Goal: Task Accomplishment & Management: Manage account settings

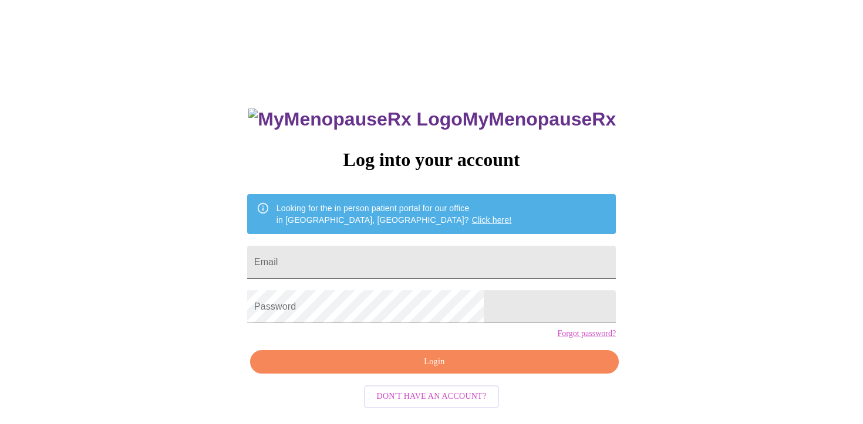
click at [366, 255] on input "Email" at bounding box center [431, 262] width 368 height 33
type input "michellehoyt30@gmail.com"
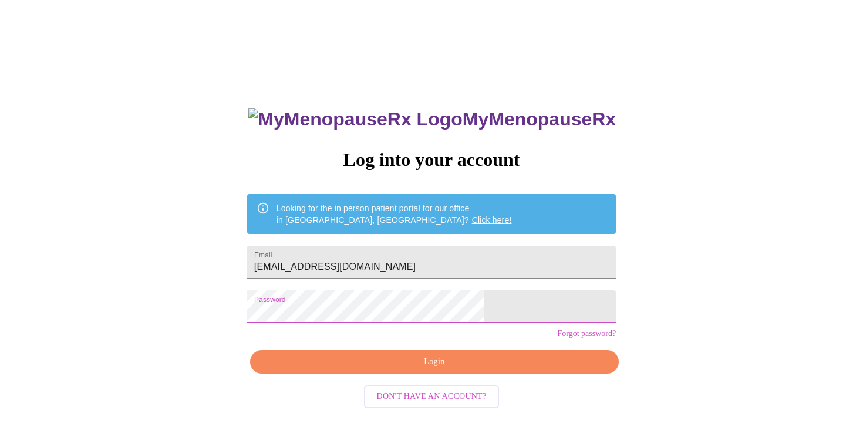
click at [398, 370] on span "Login" at bounding box center [433, 362] width 341 height 15
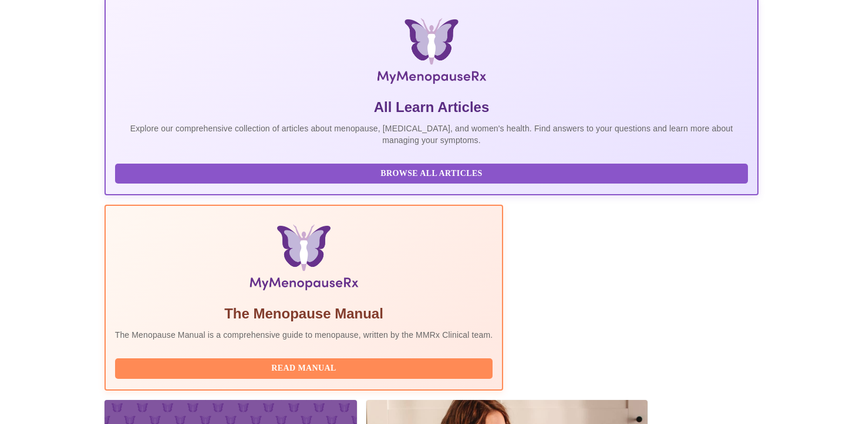
scroll to position [185, 0]
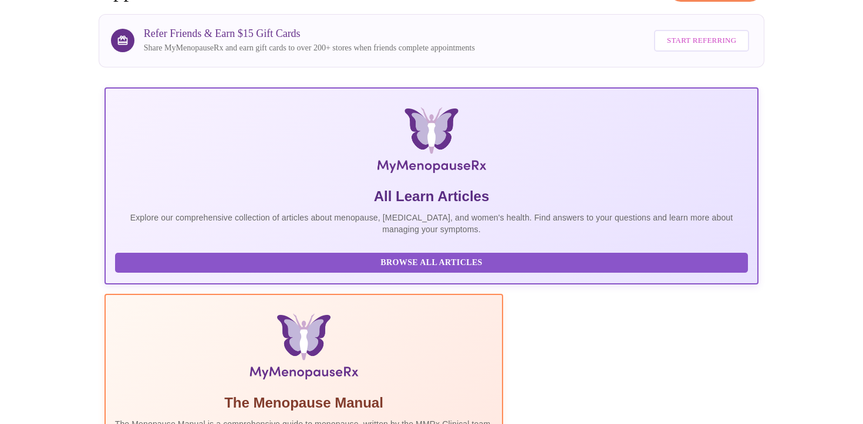
scroll to position [77, 0]
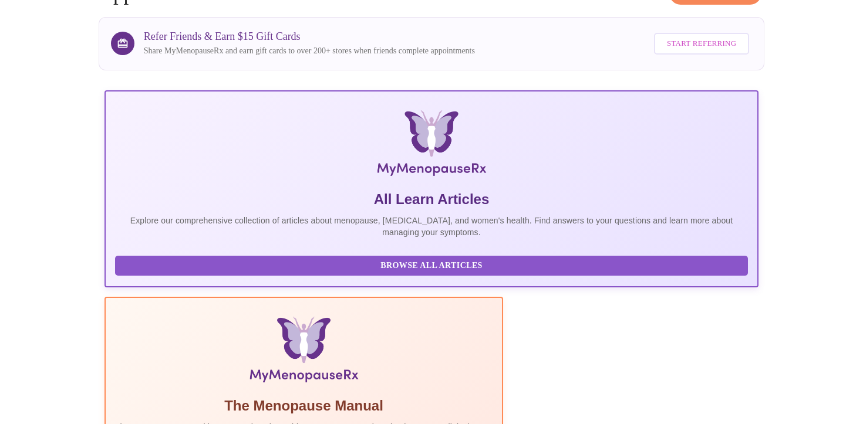
scroll to position [80, 0]
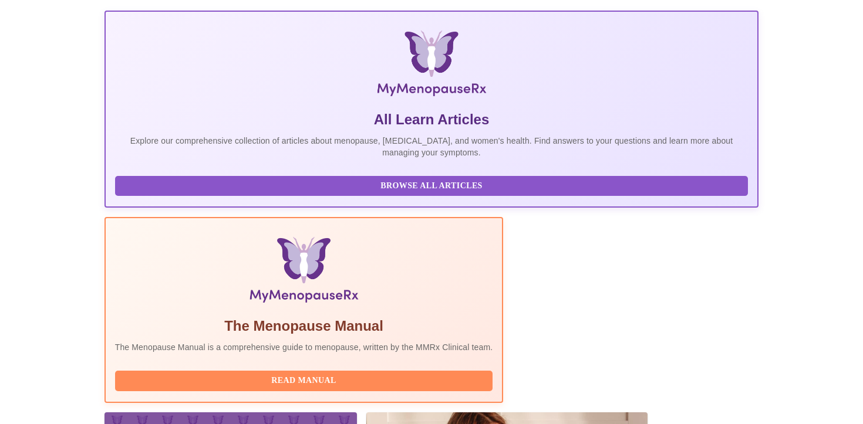
scroll to position [151, 0]
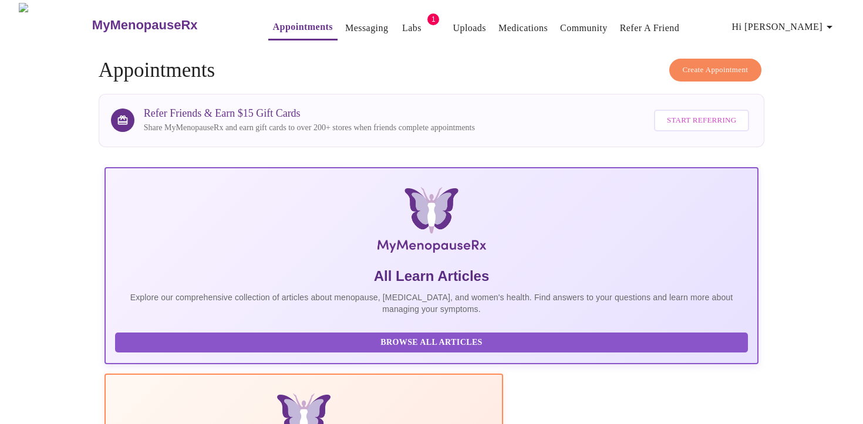
scroll to position [0, 0]
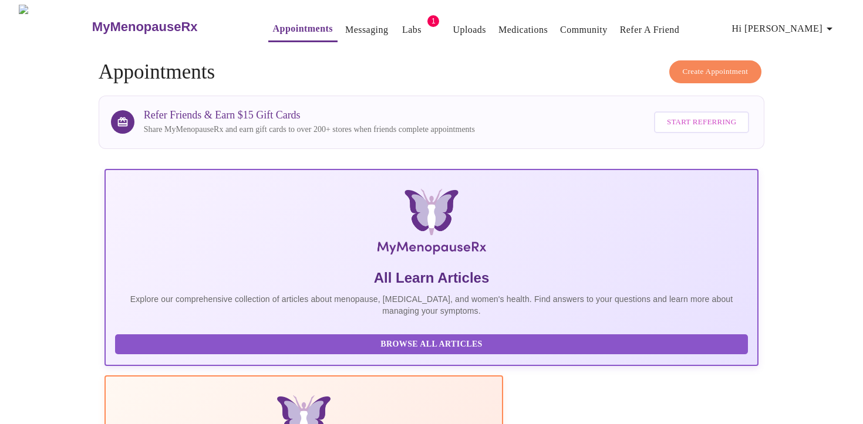
click at [706, 66] on span "Create Appointment" at bounding box center [715, 71] width 66 height 13
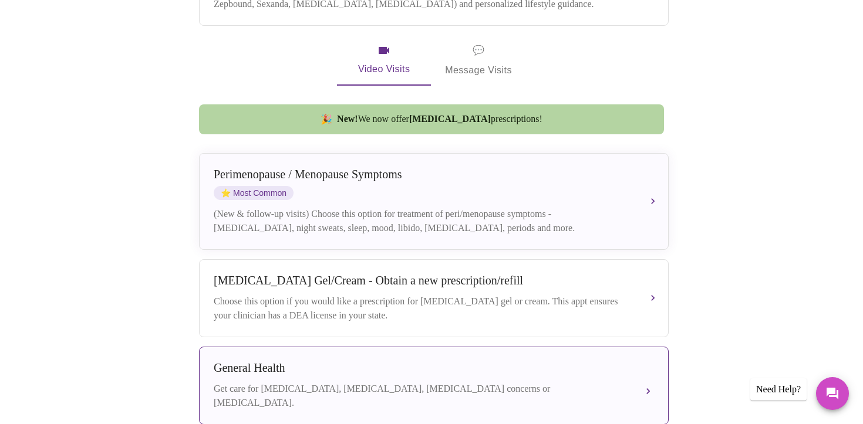
scroll to position [327, 0]
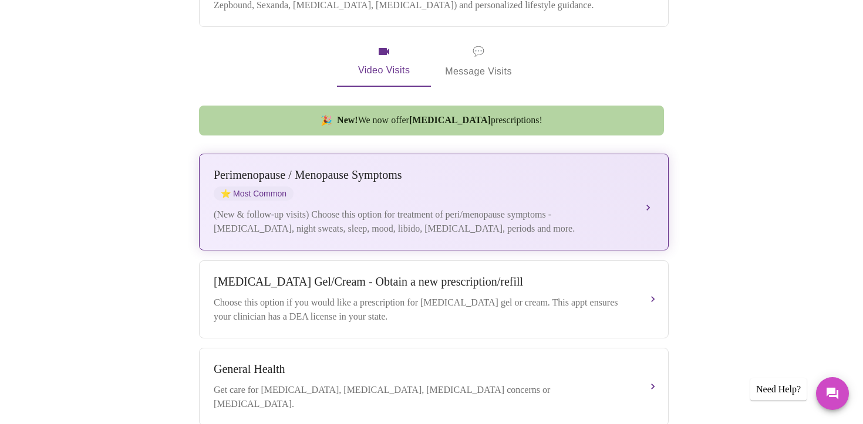
click at [434, 174] on div "[MEDICAL_DATA] / Menopause Symptoms ⭐ Most Common" at bounding box center [422, 184] width 417 height 32
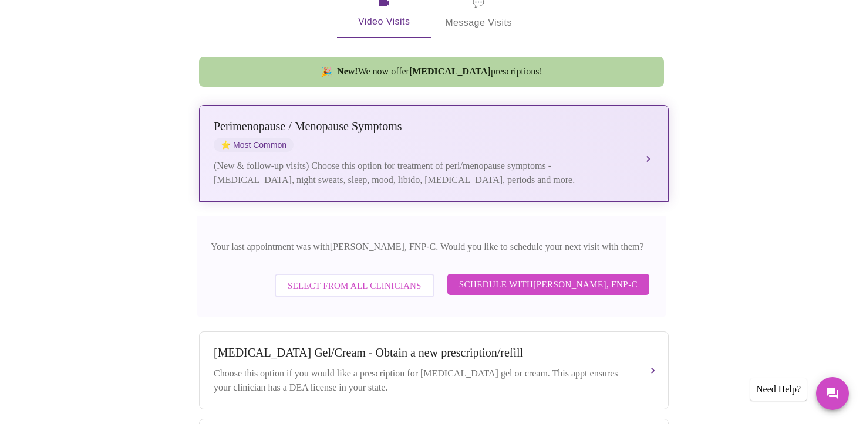
scroll to position [379, 0]
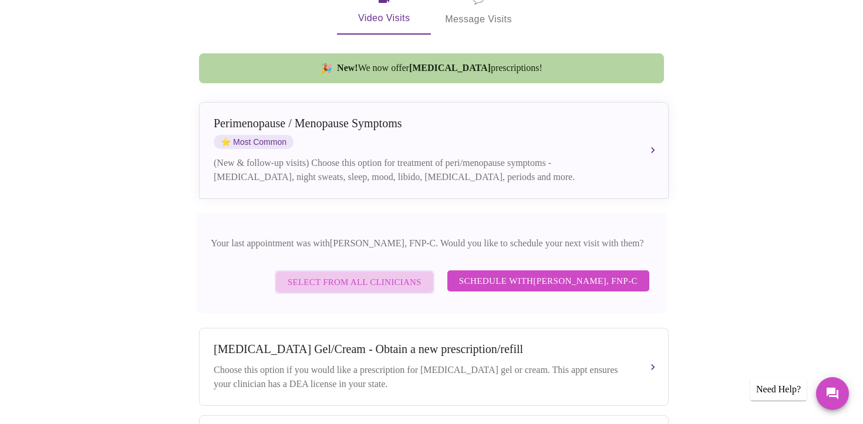
click at [343, 280] on span "Select from All Clinicians" at bounding box center [355, 282] width 134 height 15
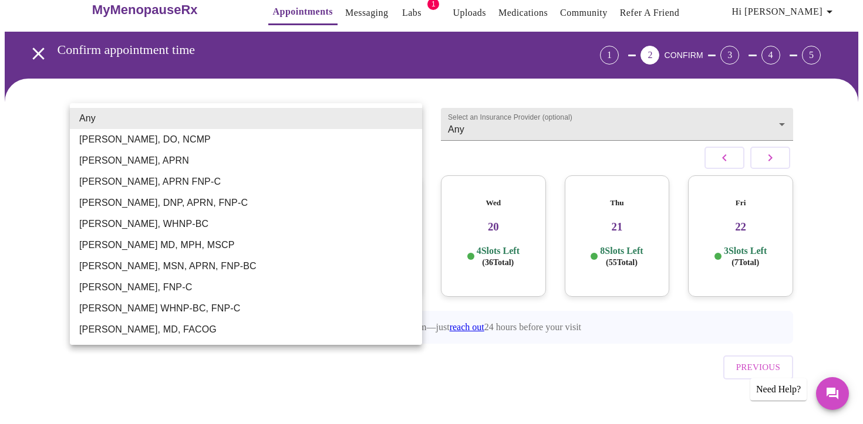
click at [407, 122] on body "MyMenopauseRx Appointments Messaging Labs 1 Uploads Medications Community Refer…" at bounding box center [431, 213] width 853 height 451
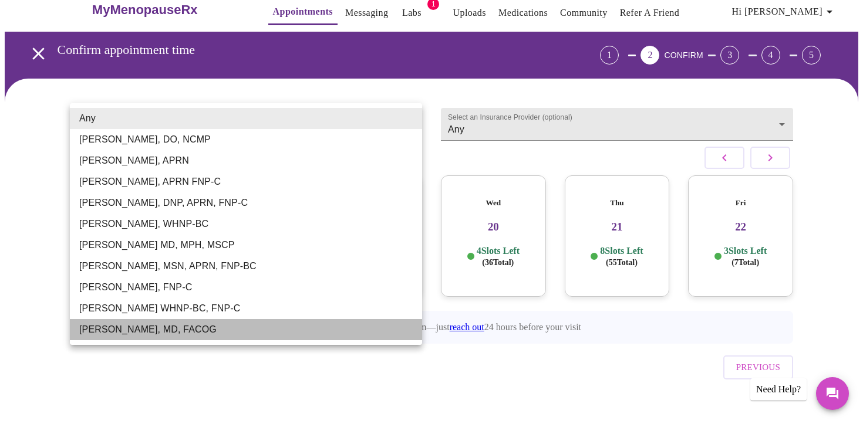
click at [275, 333] on li "[PERSON_NAME], MD, FACOG" at bounding box center [246, 329] width 352 height 21
type input "[PERSON_NAME], MD, FACOG"
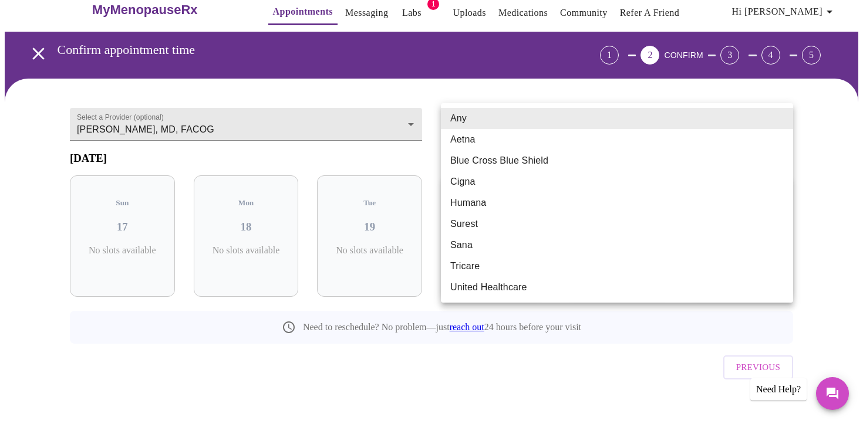
click at [562, 123] on body "MyMenopauseRx Appointments Messaging Labs 1 Uploads Medications Community Refer…" at bounding box center [431, 213] width 853 height 451
click at [556, 157] on li "Blue Cross Blue Shield" at bounding box center [617, 160] width 352 height 21
type input "Blue Cross Blue Shield"
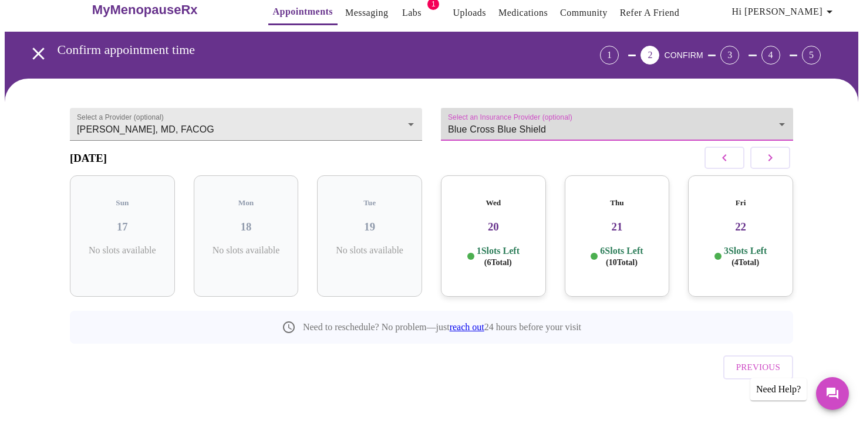
scroll to position [0, 0]
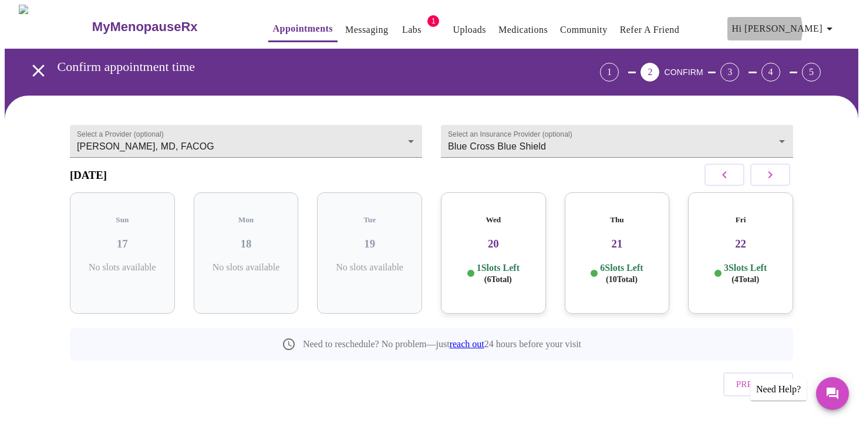
click at [803, 25] on span "Hi [PERSON_NAME]" at bounding box center [784, 29] width 104 height 16
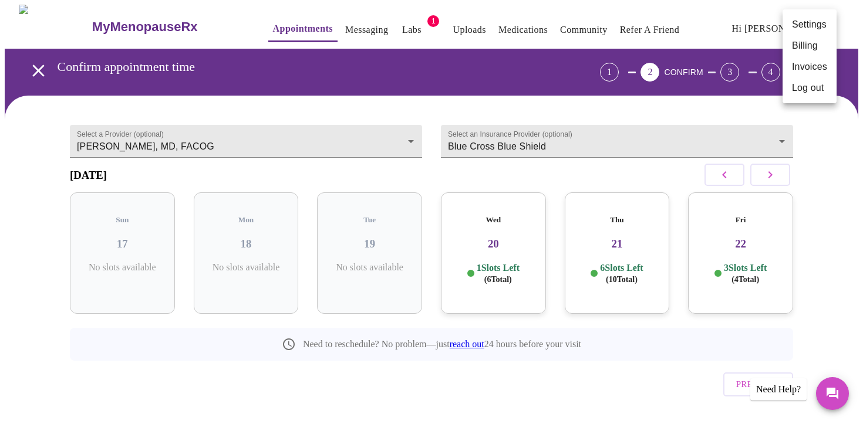
click at [648, 97] on div at bounding box center [431, 212] width 863 height 424
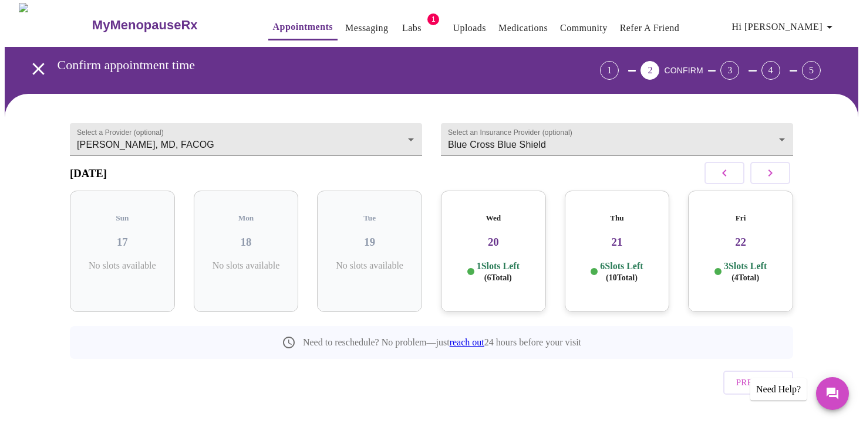
scroll to position [4, 0]
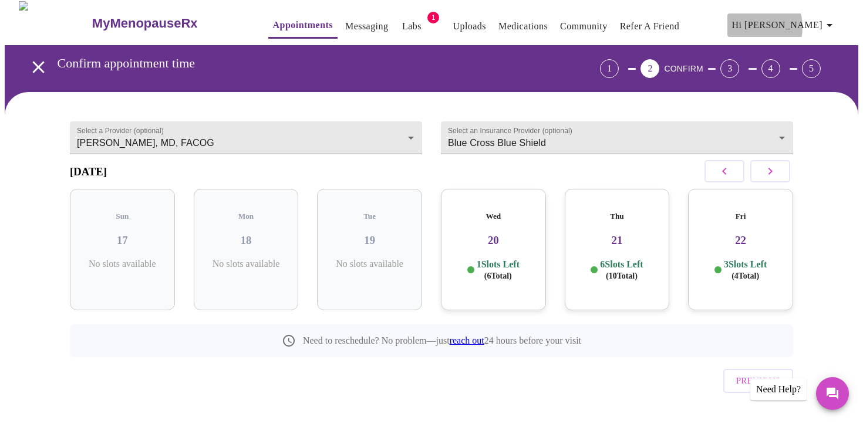
click at [795, 22] on span "Hi [PERSON_NAME]" at bounding box center [784, 25] width 104 height 16
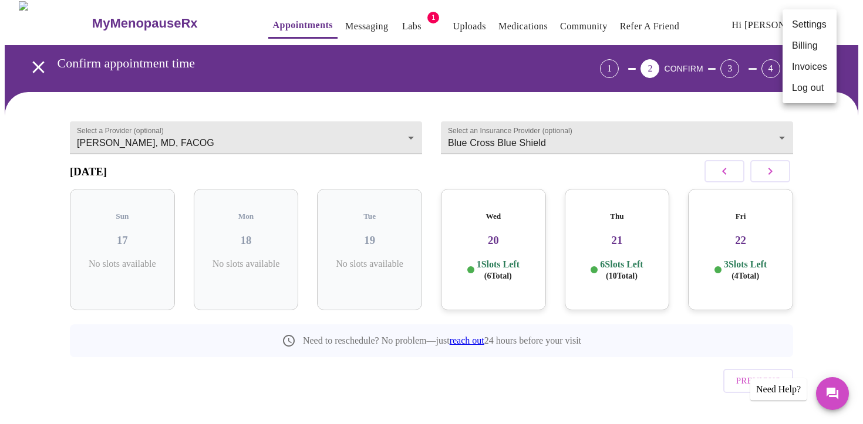
click at [735, 23] on div at bounding box center [431, 212] width 863 height 424
click at [109, 18] on h3 "MyMenopauseRx" at bounding box center [145, 23] width 106 height 15
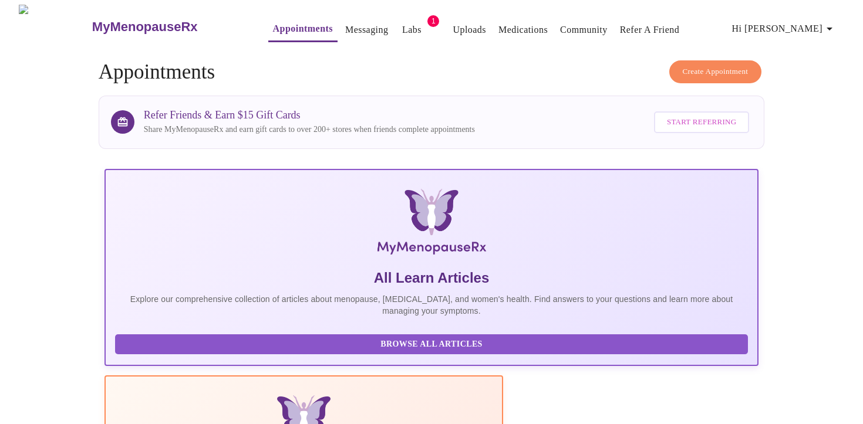
click at [800, 25] on span "Hi [PERSON_NAME]" at bounding box center [784, 29] width 104 height 16
click at [816, 24] on li "Settings" at bounding box center [809, 24] width 54 height 21
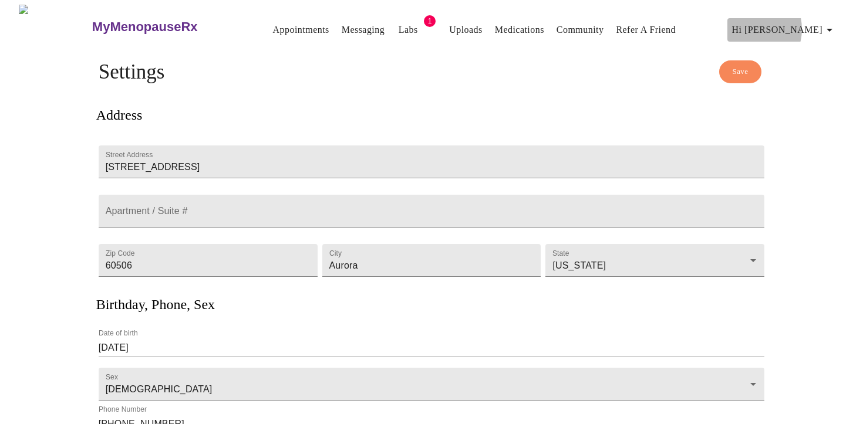
click at [793, 24] on span "Hi [PERSON_NAME]" at bounding box center [784, 30] width 104 height 16
click at [801, 48] on li "Billing" at bounding box center [809, 46] width 54 height 21
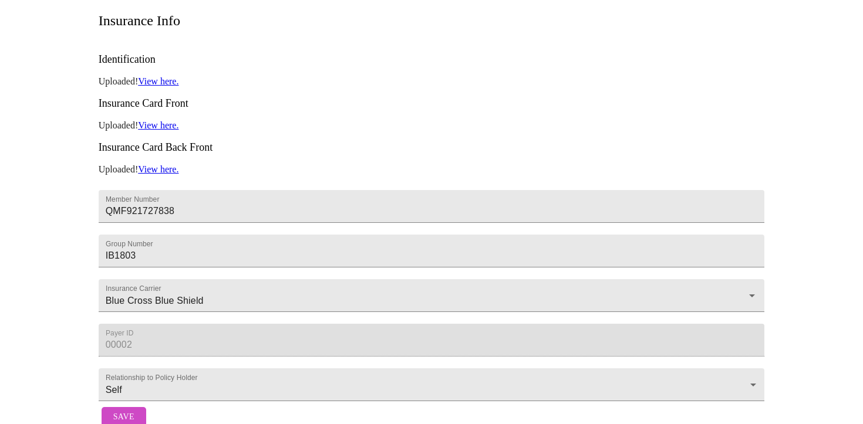
scroll to position [250, 0]
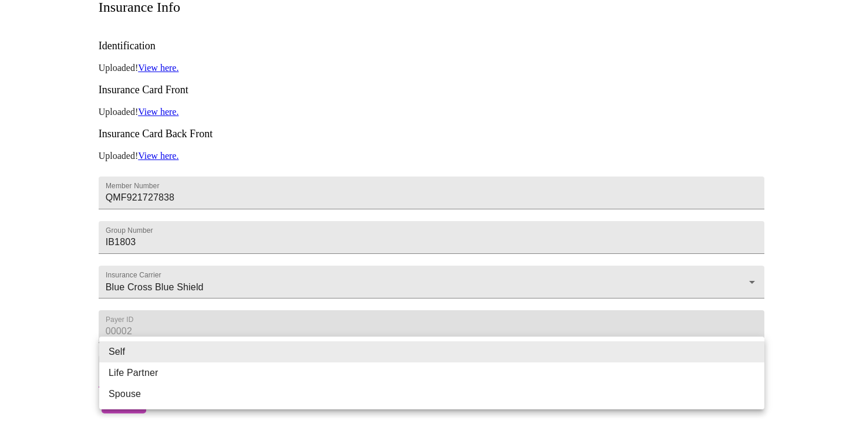
click at [344, 346] on body "MyMenopauseRx Appointments Messaging Labs 1 Uploads Medications Community Refer…" at bounding box center [431, 96] width 853 height 645
click at [277, 326] on div at bounding box center [431, 212] width 863 height 424
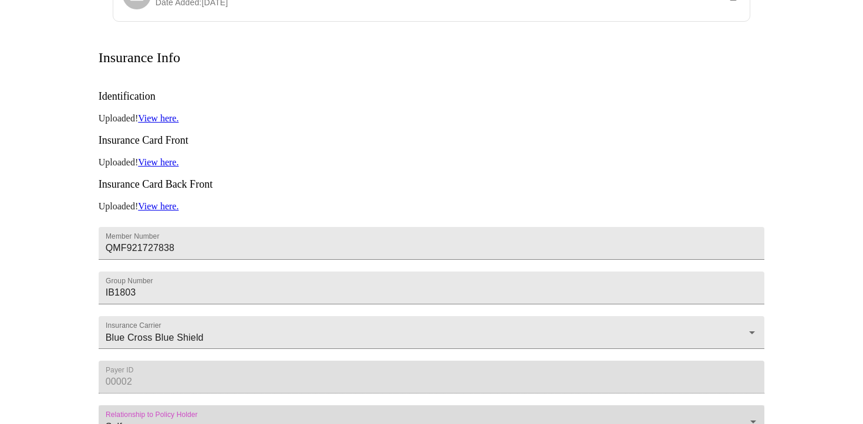
scroll to position [181, 0]
